Goal: Find specific page/section: Find specific page/section

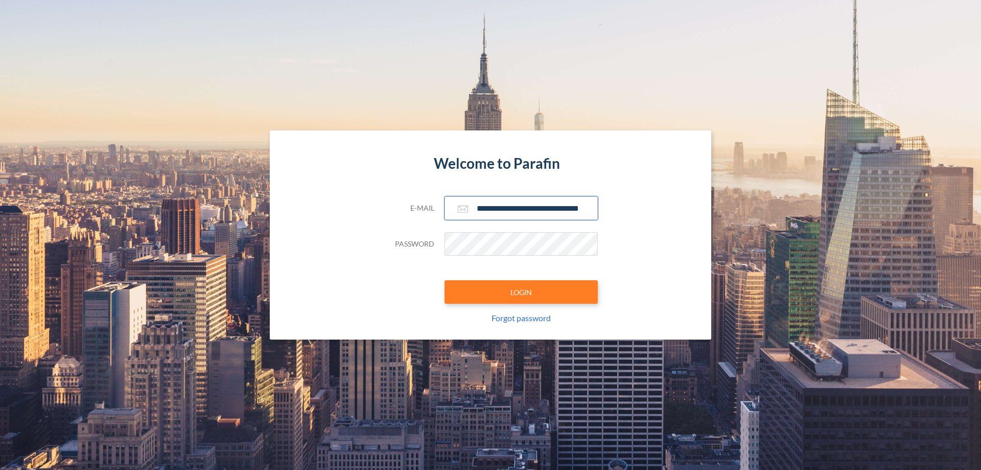
type input "**********"
click at [521, 292] on button "LOGIN" at bounding box center [521, 292] width 153 height 24
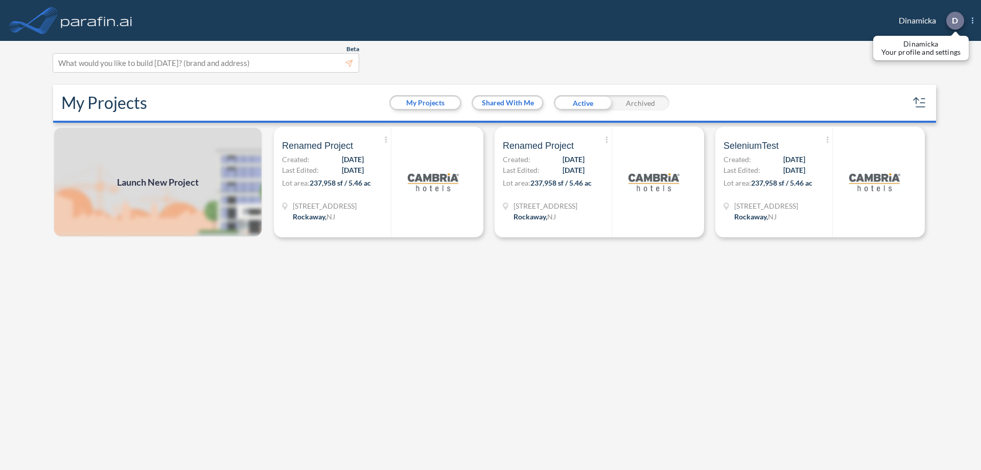
click at [955, 20] on p "D" at bounding box center [955, 20] width 6 height 9
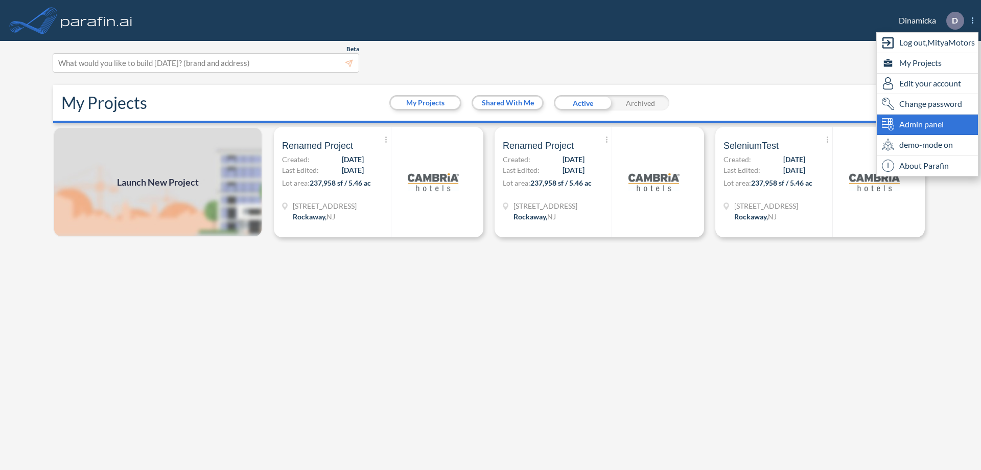
click at [928, 124] on span "Admin panel" at bounding box center [922, 124] width 44 height 12
